Goal: Information Seeking & Learning: Learn about a topic

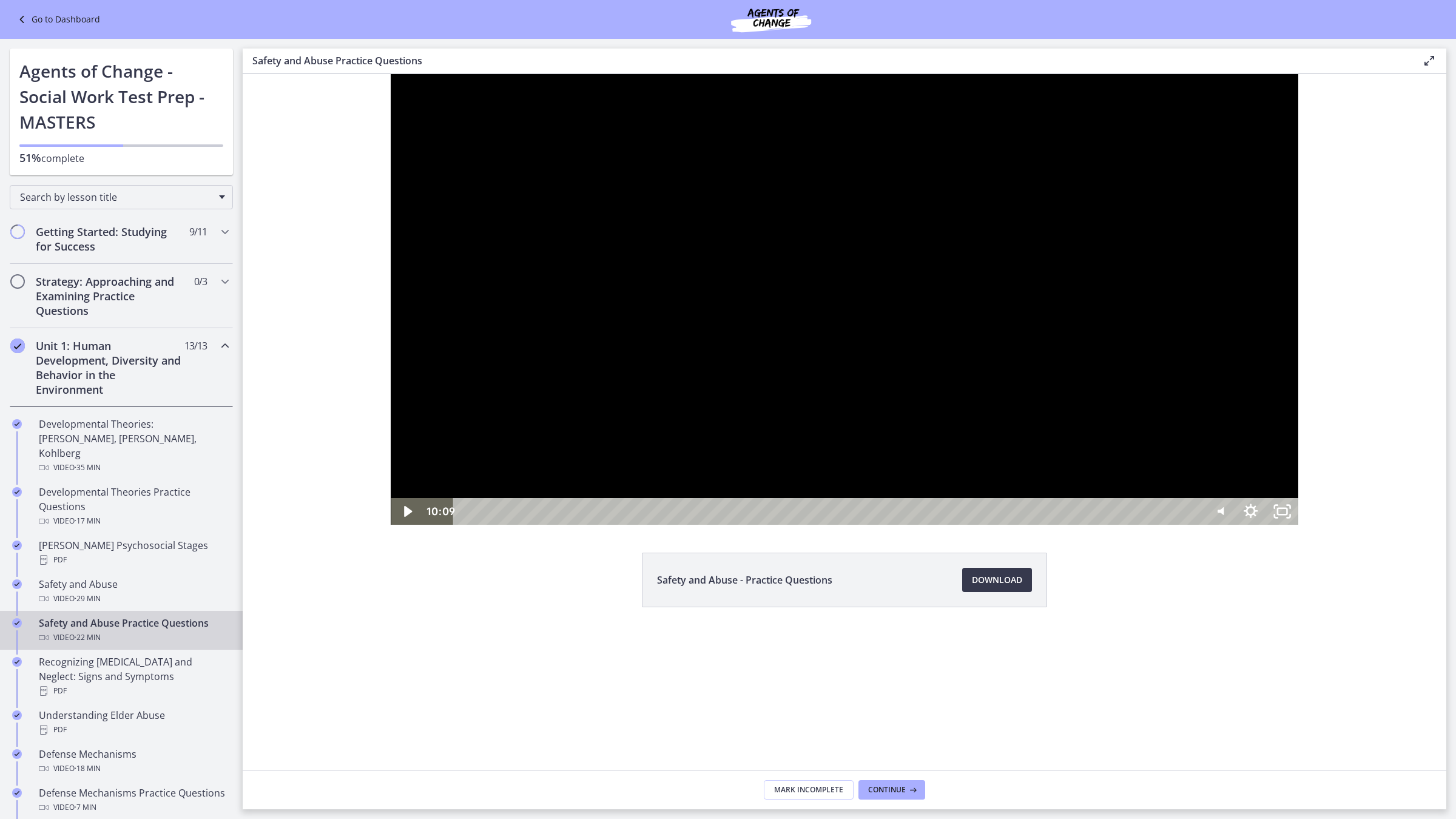
scroll to position [121, 0]
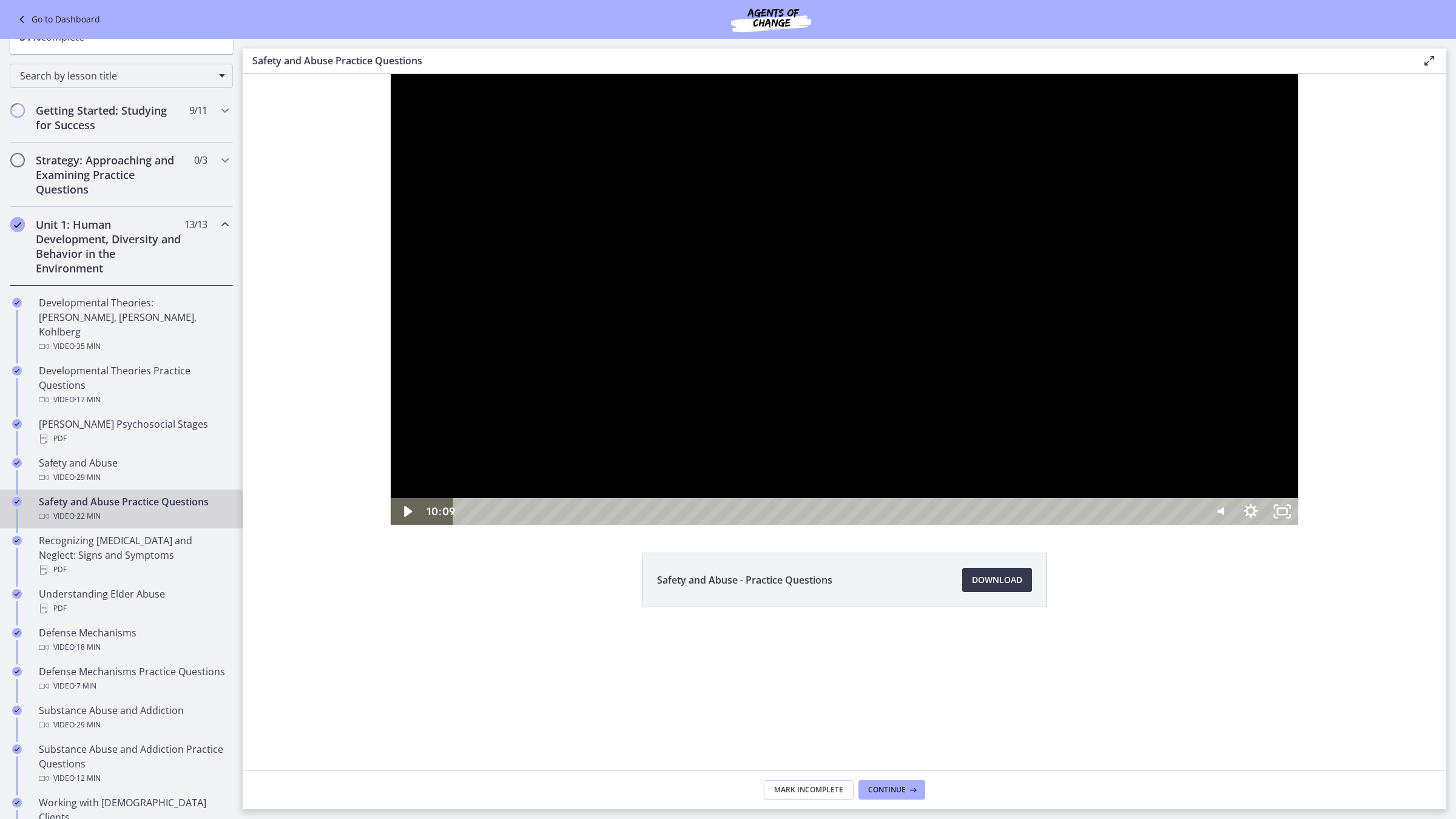
click at [390, 525] on div at bounding box center [844, 299] width 906 height 450
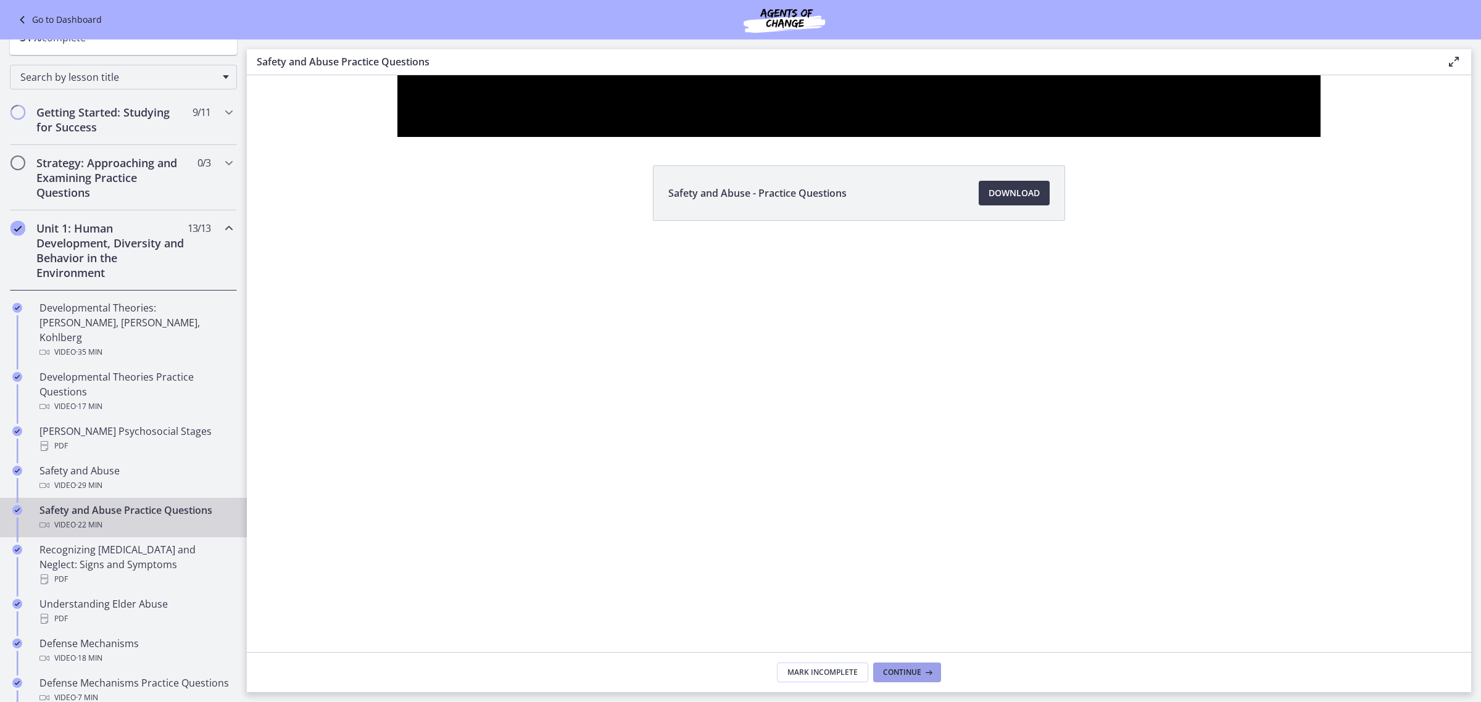
click at [907, 672] on span "Continue" at bounding box center [902, 672] width 38 height 10
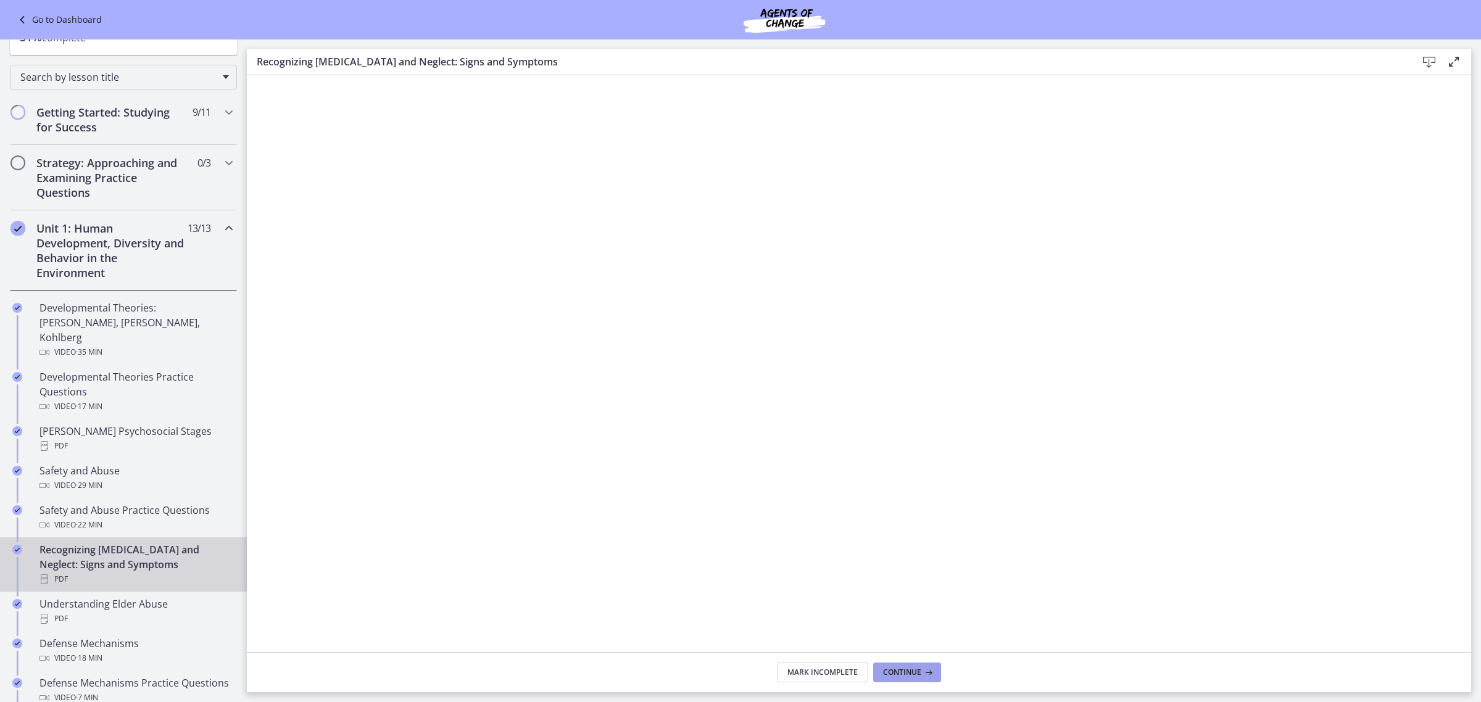
click at [914, 674] on span "Continue" at bounding box center [902, 672] width 38 height 10
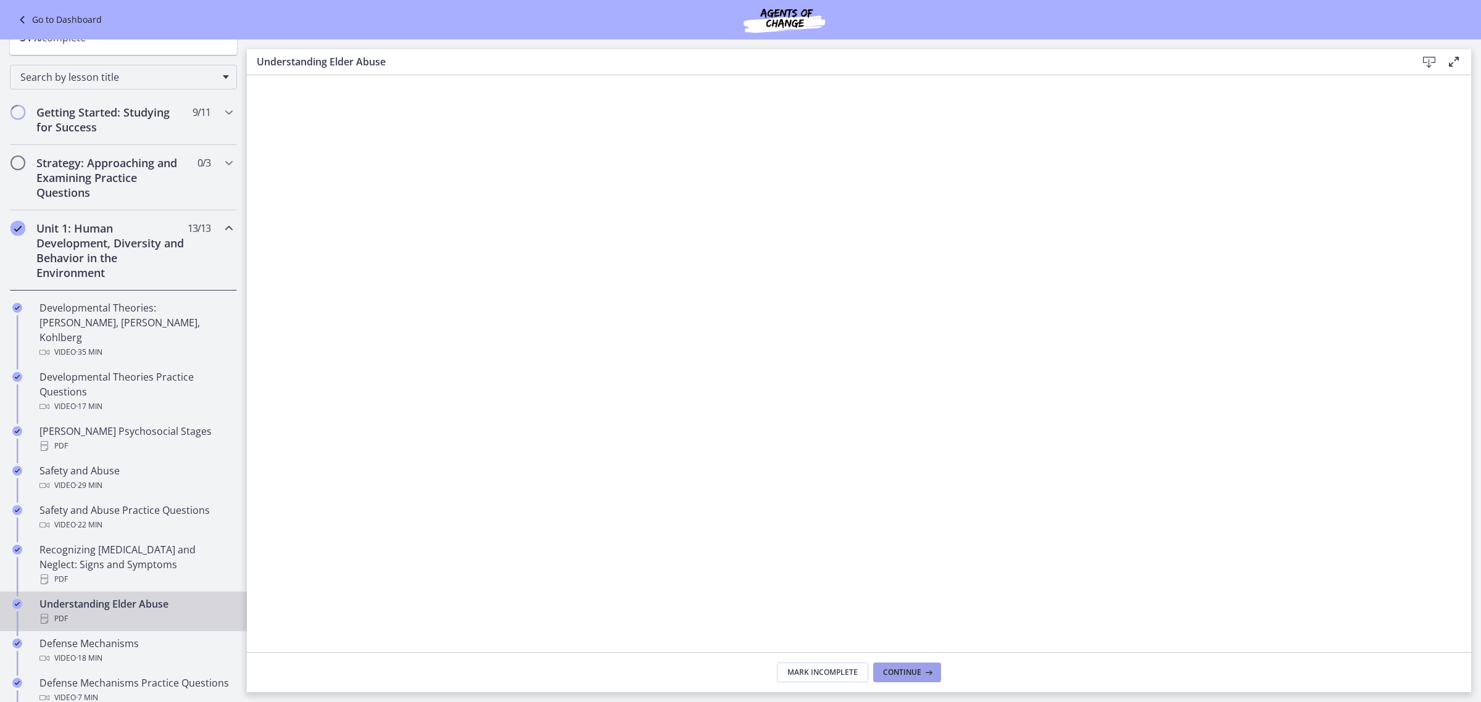
click at [898, 675] on span "Continue" at bounding box center [902, 672] width 38 height 10
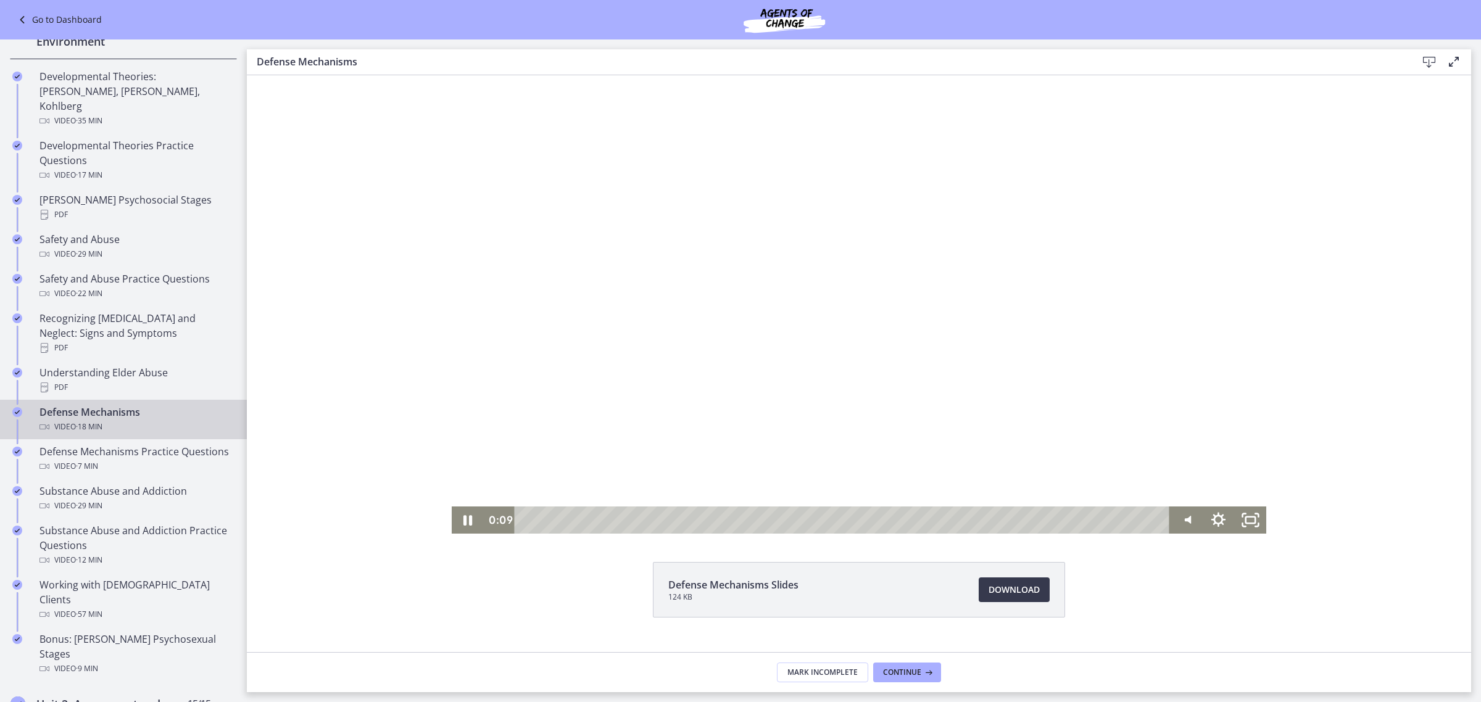
scroll to position [25, 0]
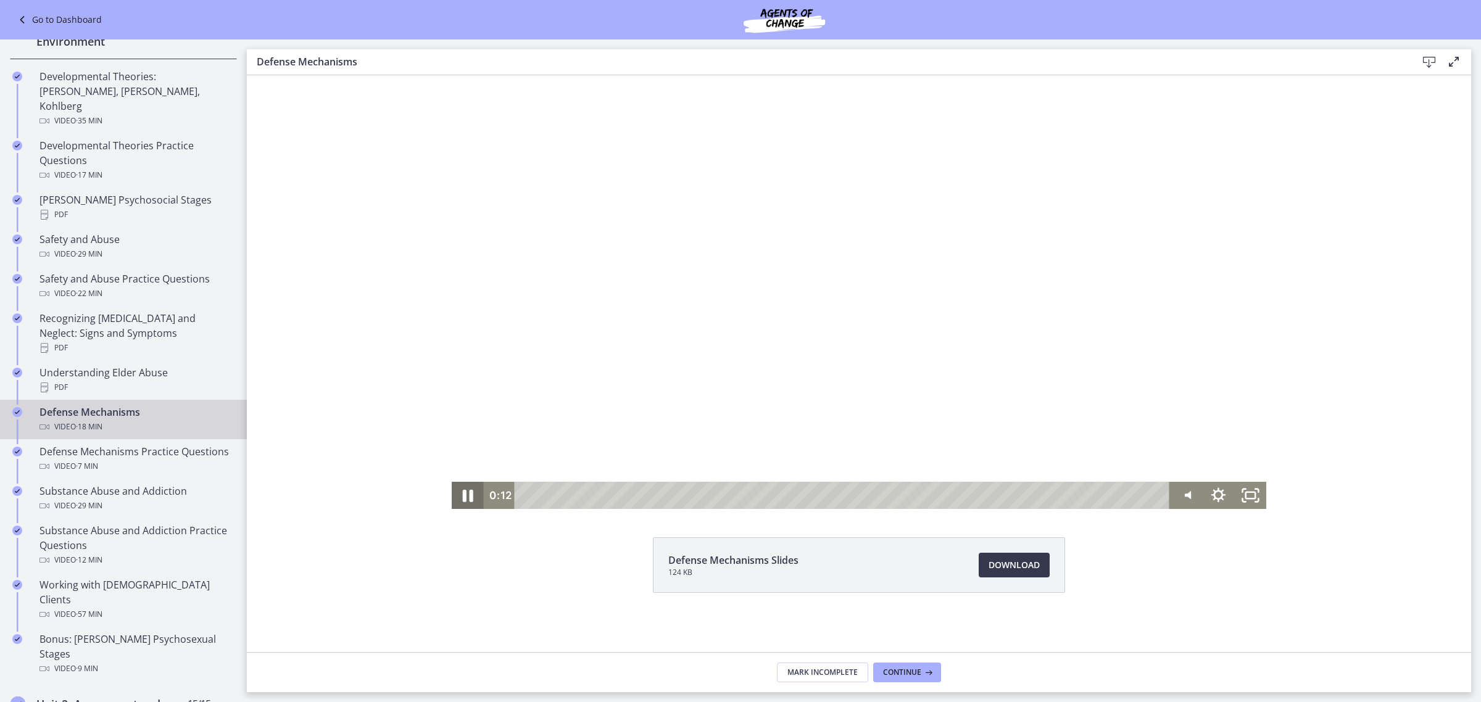
click at [463, 492] on icon "Pause" at bounding box center [468, 496] width 10 height 12
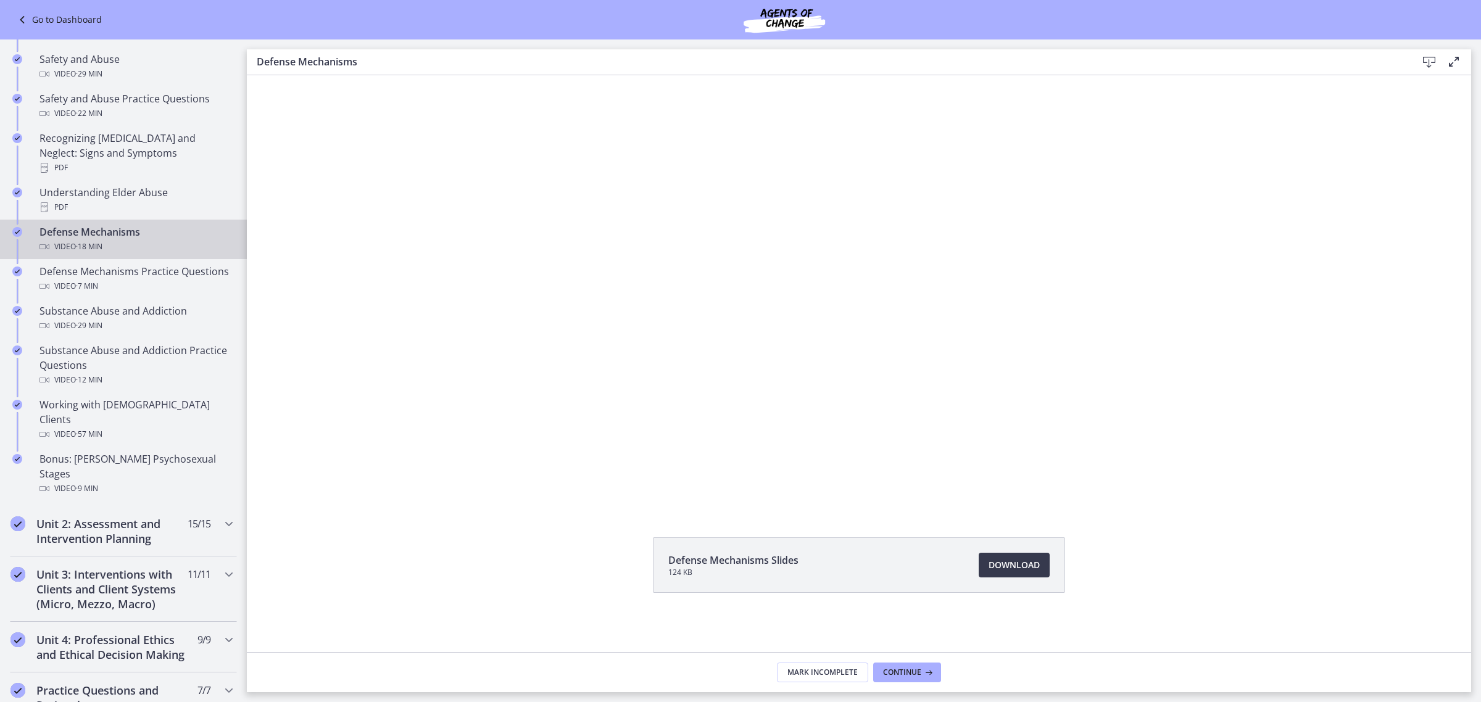
scroll to position [586, 0]
